Goal: Task Accomplishment & Management: Complete application form

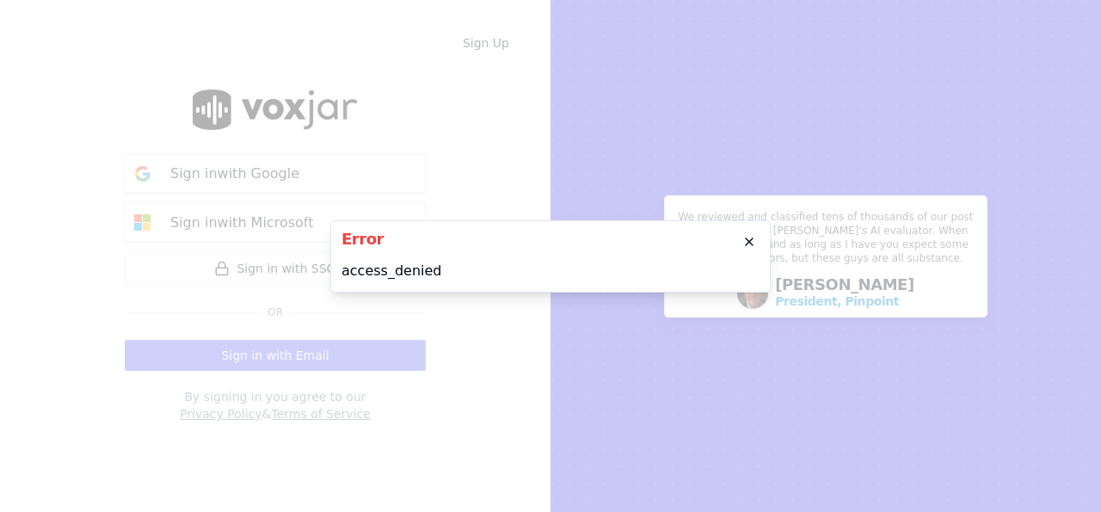
click at [753, 238] on icon "button" at bounding box center [749, 242] width 14 height 14
click at [748, 245] on icon "button" at bounding box center [749, 242] width 14 height 14
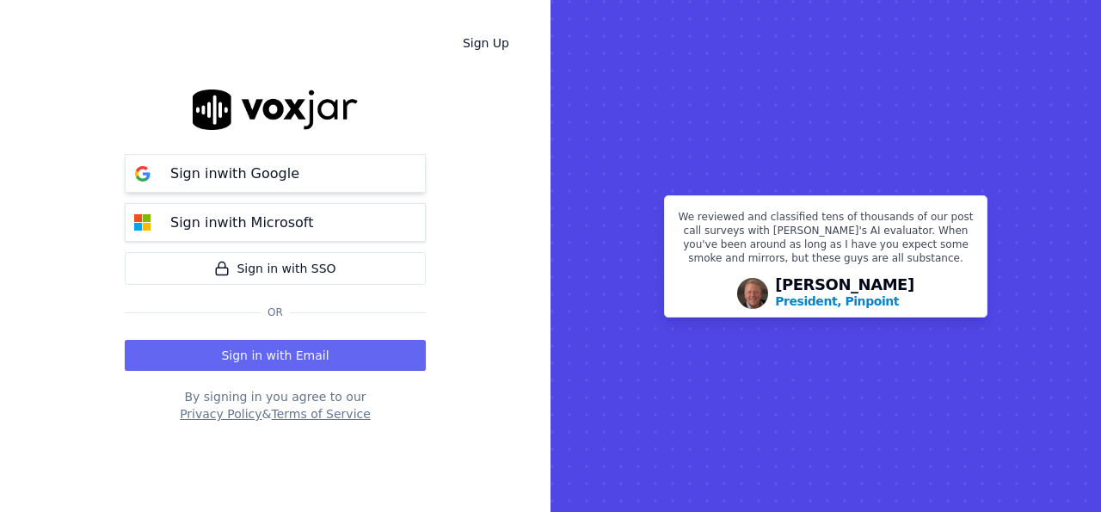
click at [300, 183] on button "Sign in with Google" at bounding box center [275, 173] width 301 height 39
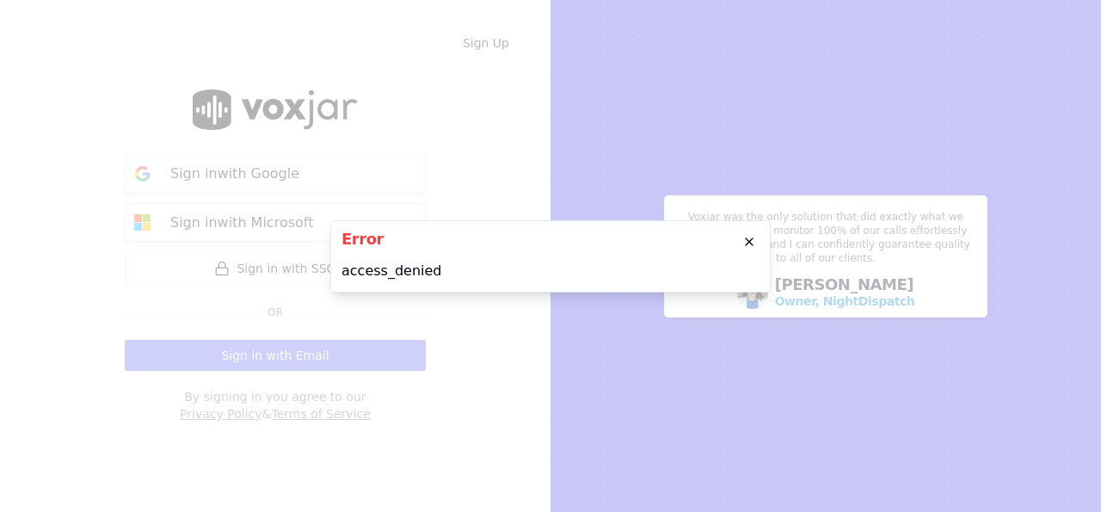
click at [751, 243] on icon "button" at bounding box center [749, 241] width 7 height 7
